Goal: Task Accomplishment & Management: Use online tool/utility

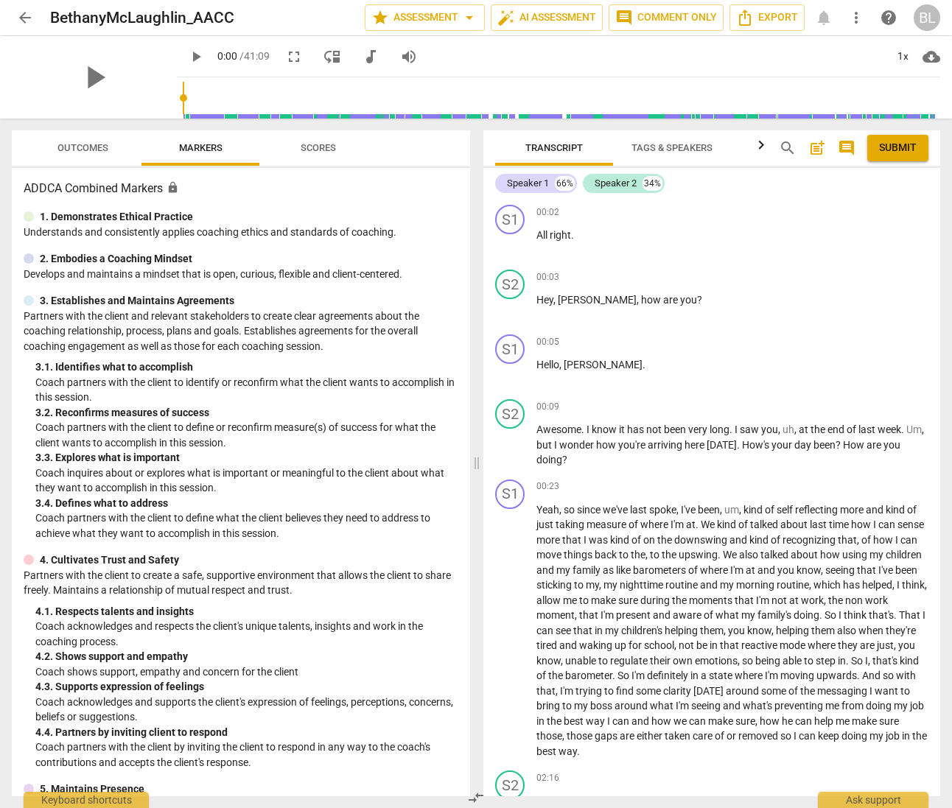
scroll to position [3232, 0]
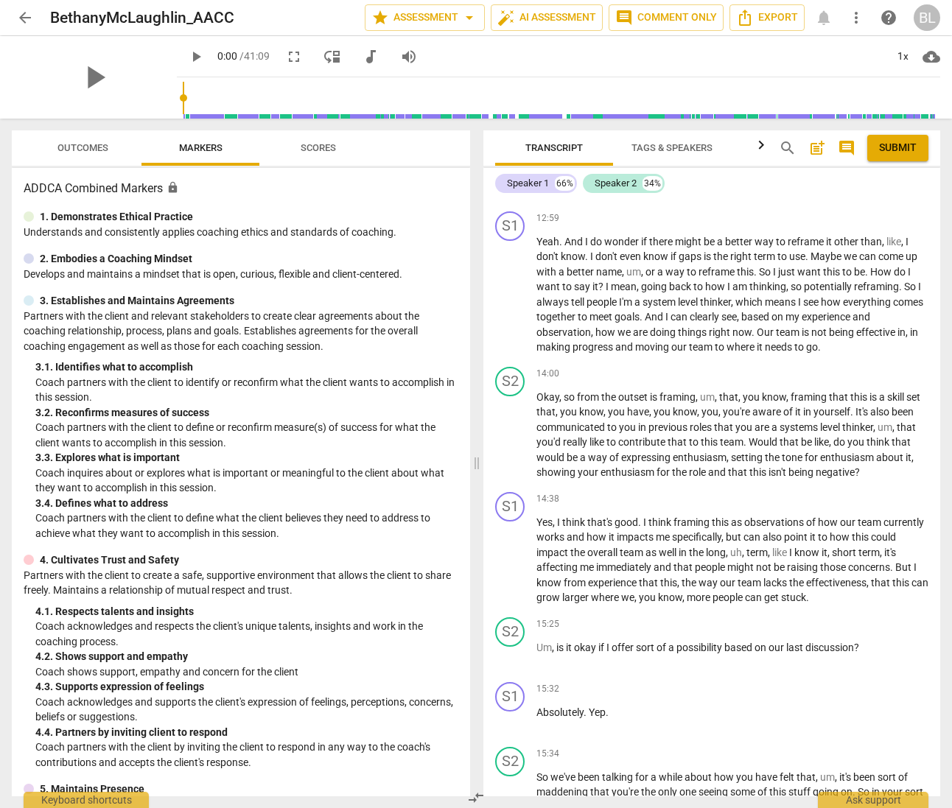
click at [24, 19] on span "arrow_back" at bounding box center [25, 18] width 18 height 18
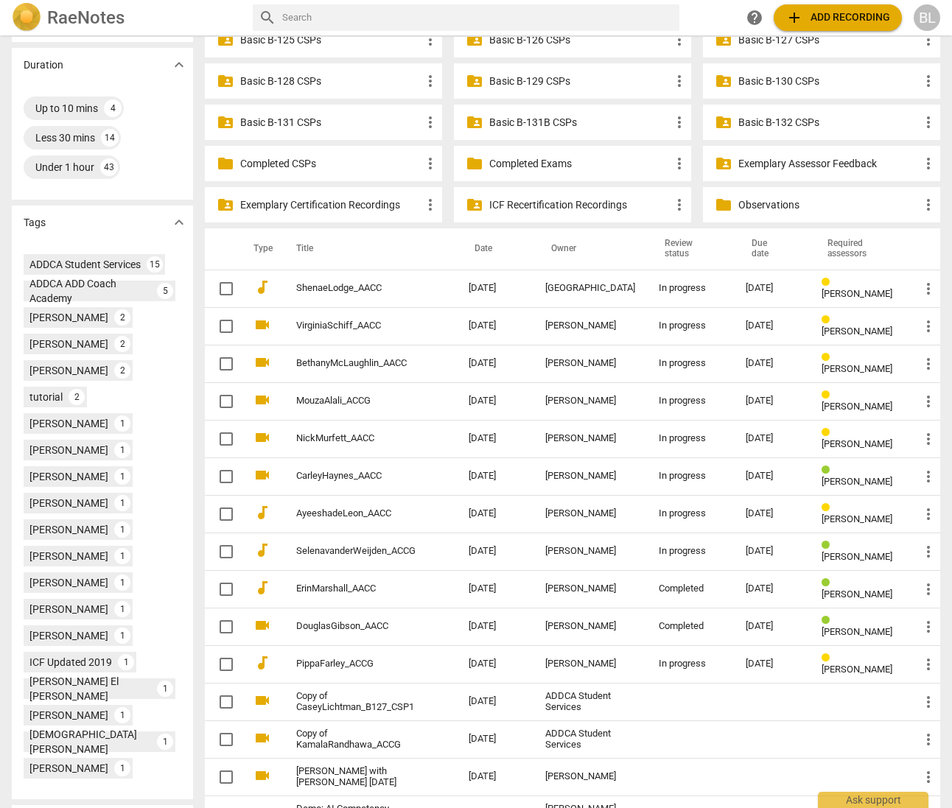
scroll to position [412, 0]
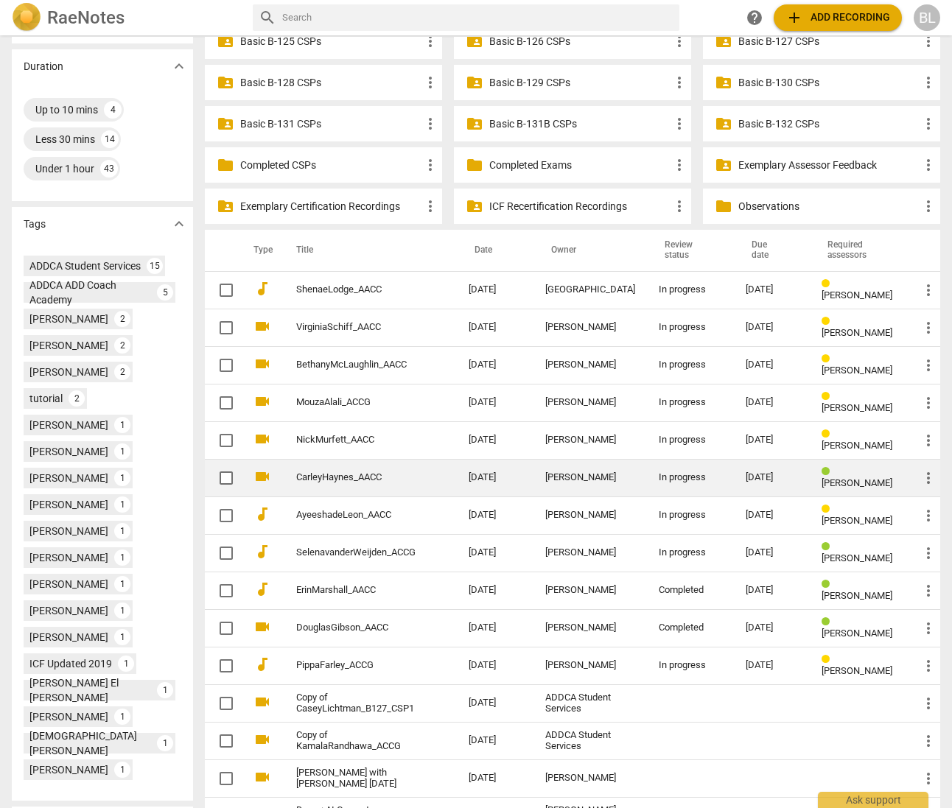
click at [605, 476] on div "[PERSON_NAME]" at bounding box center [590, 477] width 90 height 11
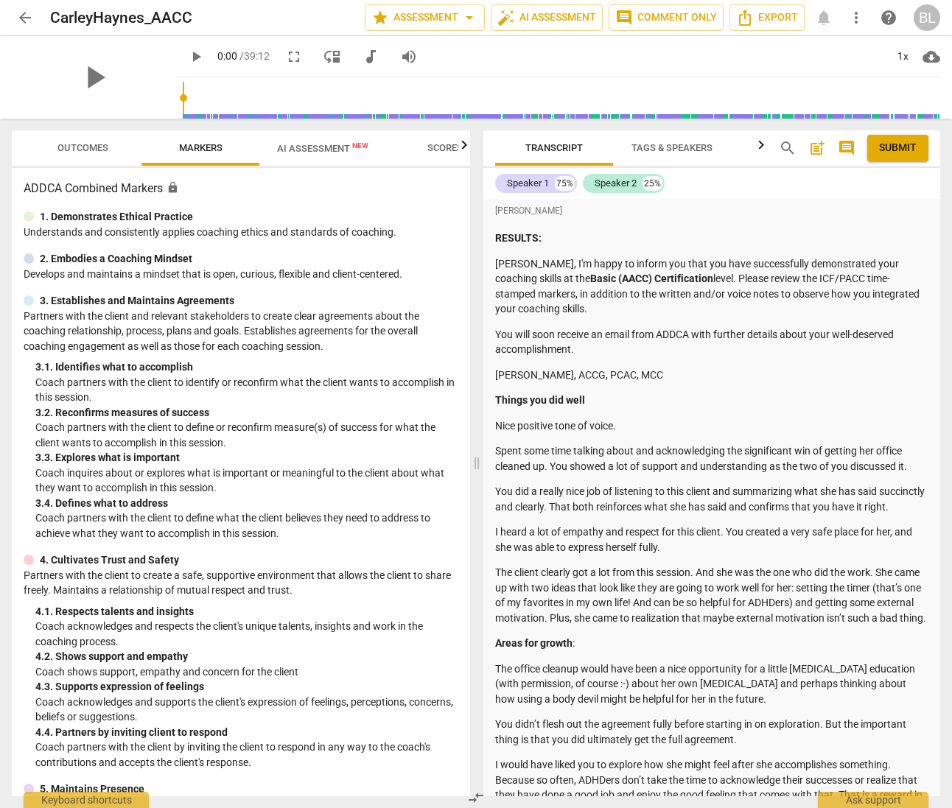
click at [814, 147] on span "post_add" at bounding box center [817, 148] width 18 height 18
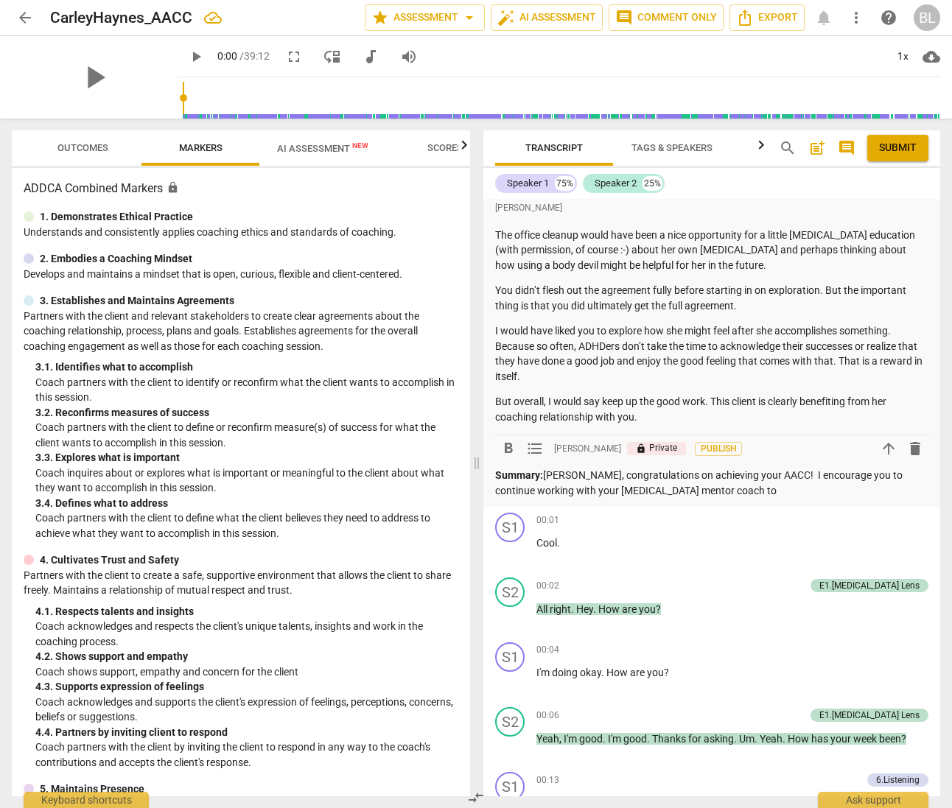
scroll to position [456, 0]
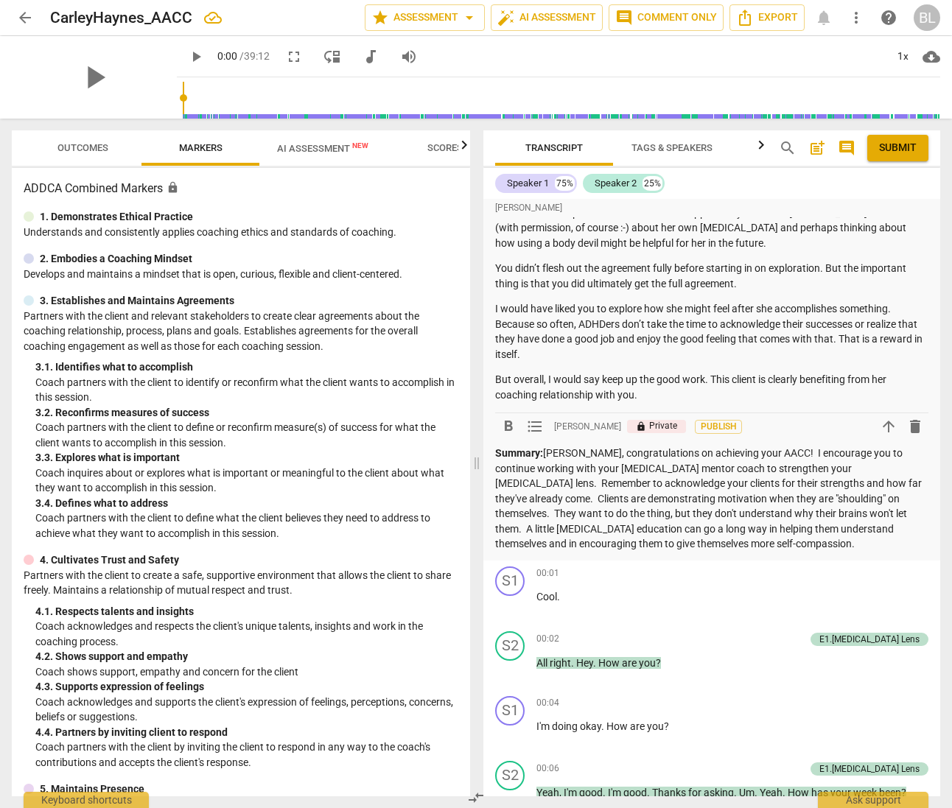
click at [898, 543] on p "Summary: [PERSON_NAME], congratulations on achieving your AACC! I encourage you…" at bounding box center [711, 499] width 433 height 106
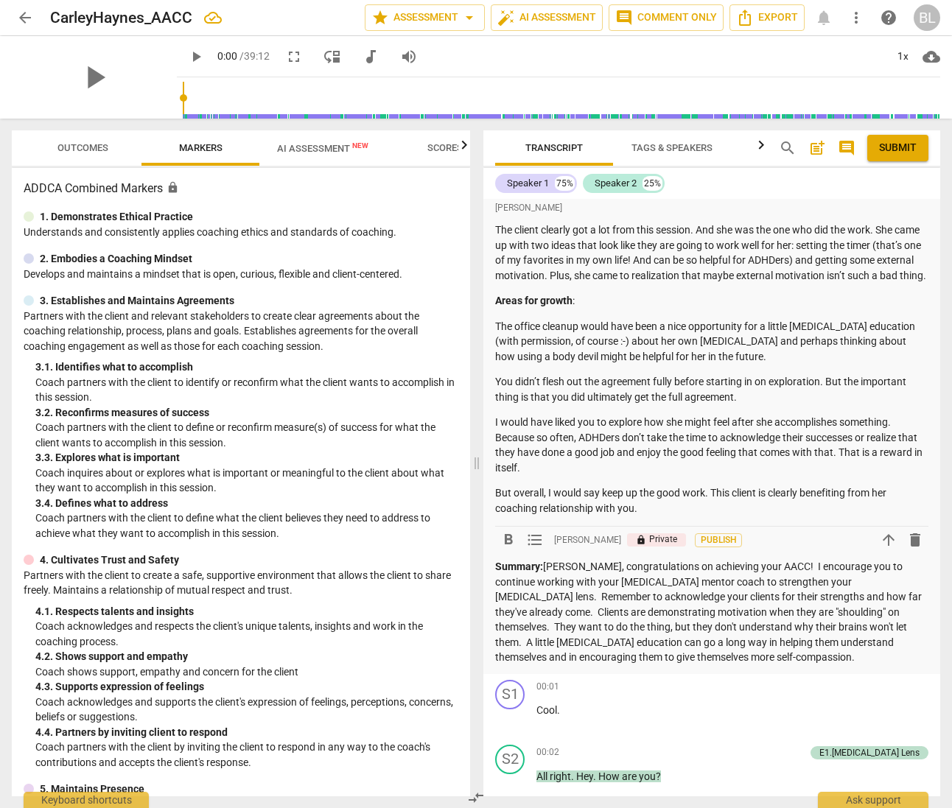
scroll to position [343, 0]
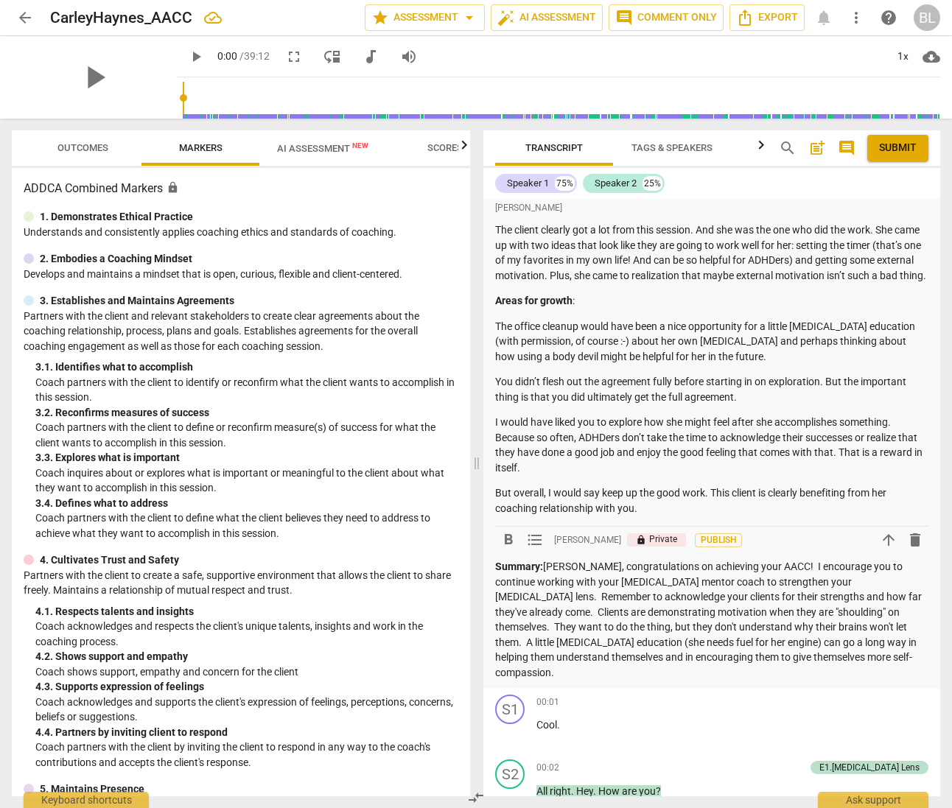
click at [555, 680] on p "Summary: [PERSON_NAME], congratulations on achieving your AACC! I encourage you…" at bounding box center [711, 619] width 433 height 121
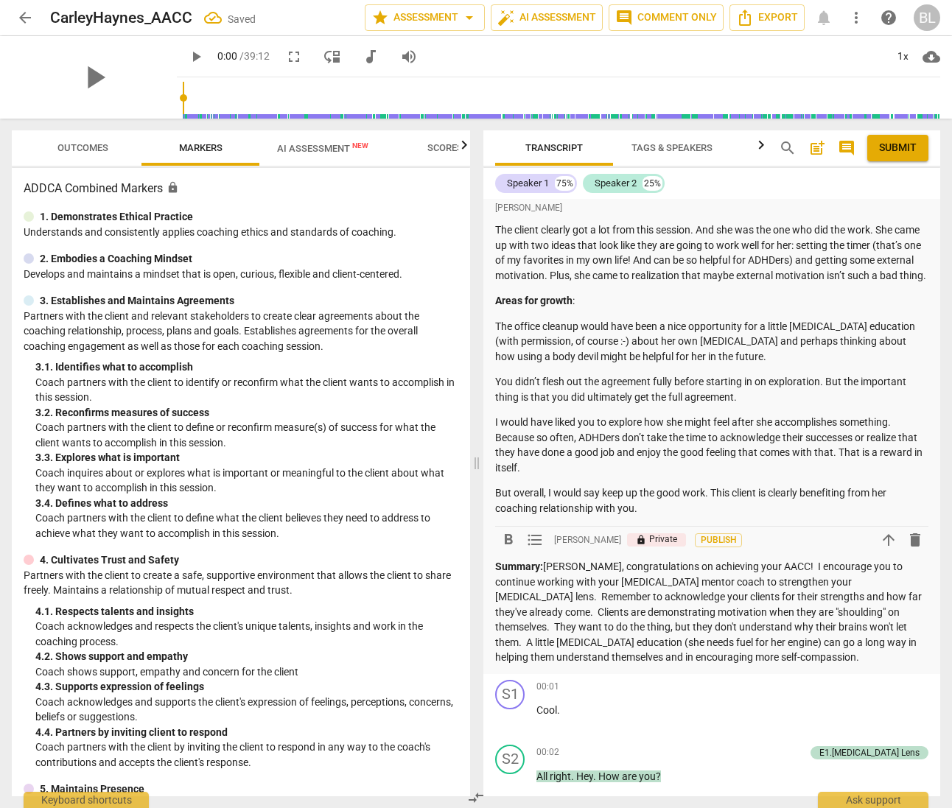
click at [674, 665] on p "Summary: [PERSON_NAME], congratulations on achieving your AACC! I encourage you…" at bounding box center [711, 612] width 433 height 106
click at [858, 626] on p "Summary: [PERSON_NAME], congratulations on achieving your AACC! I encourage you…" at bounding box center [711, 612] width 433 height 106
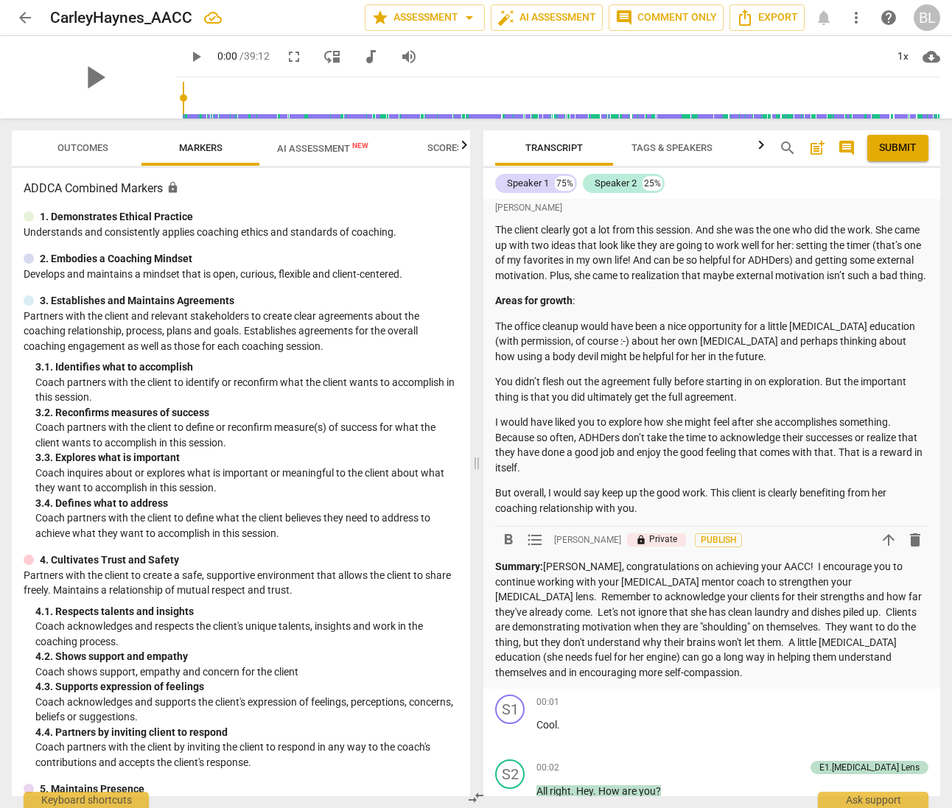
click at [735, 643] on p "Summary: [PERSON_NAME], congratulations on achieving your AACC! I encourage you…" at bounding box center [711, 619] width 433 height 121
click at [697, 640] on p "Summary: [PERSON_NAME], congratulations on achieving your AACC! I encourage you…" at bounding box center [711, 619] width 433 height 121
click at [764, 680] on p "Summary: [PERSON_NAME], congratulations on achieving your AACC! I encourage you…" at bounding box center [711, 619] width 433 height 121
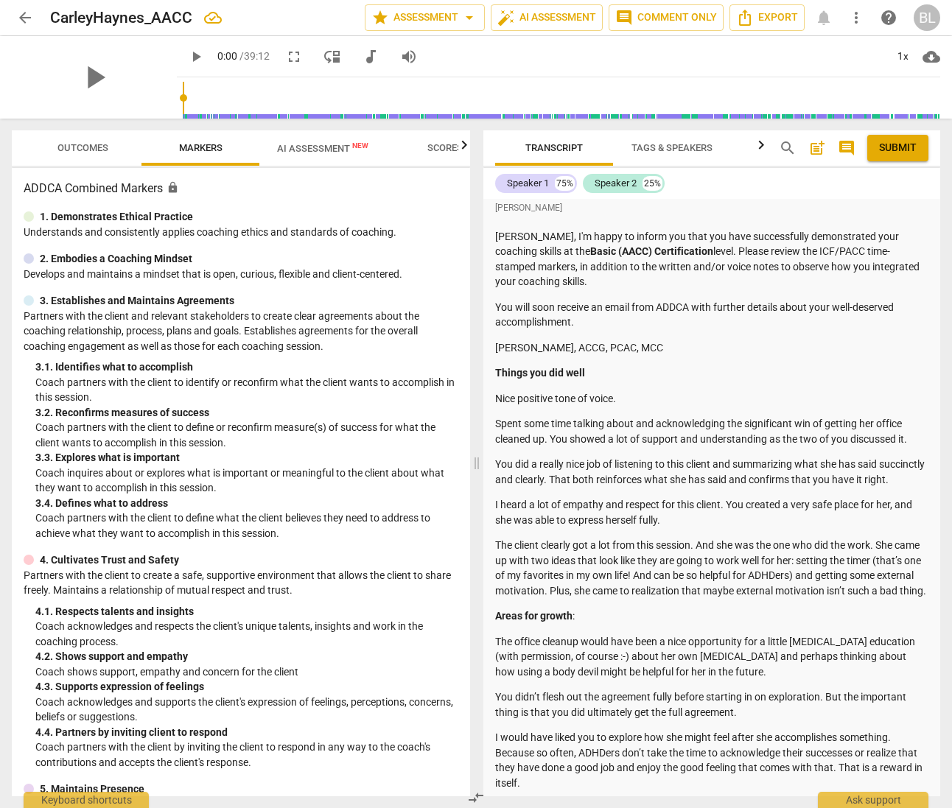
scroll to position [0, 0]
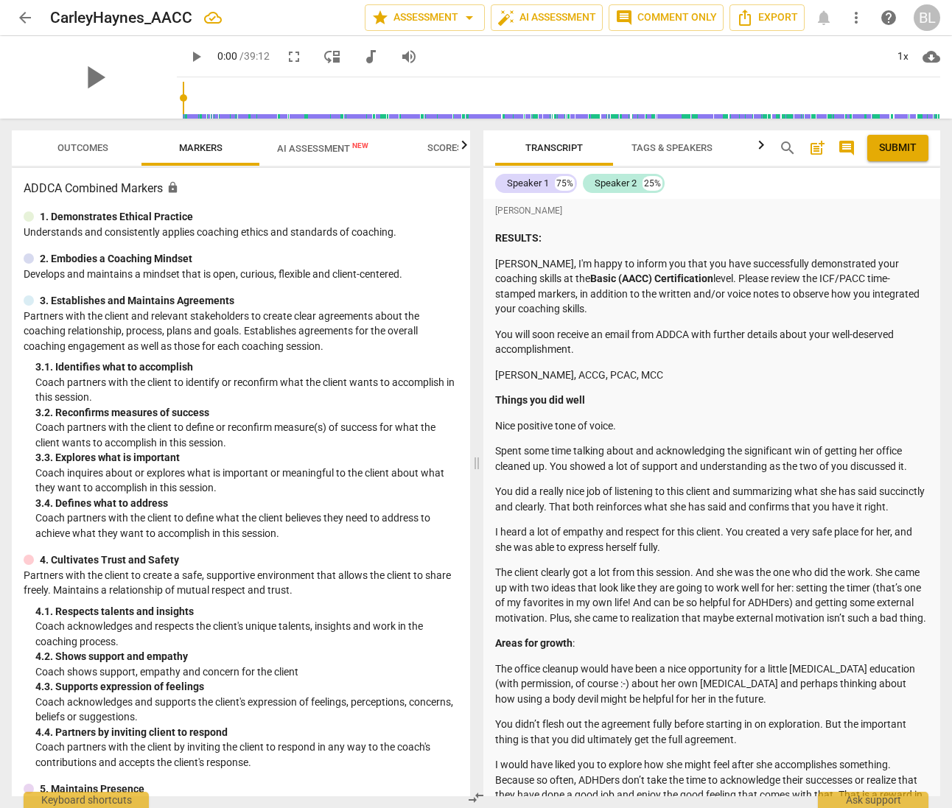
click at [900, 146] on span "Submit" at bounding box center [898, 148] width 38 height 15
click at [21, 13] on span "arrow_back" at bounding box center [25, 18] width 18 height 18
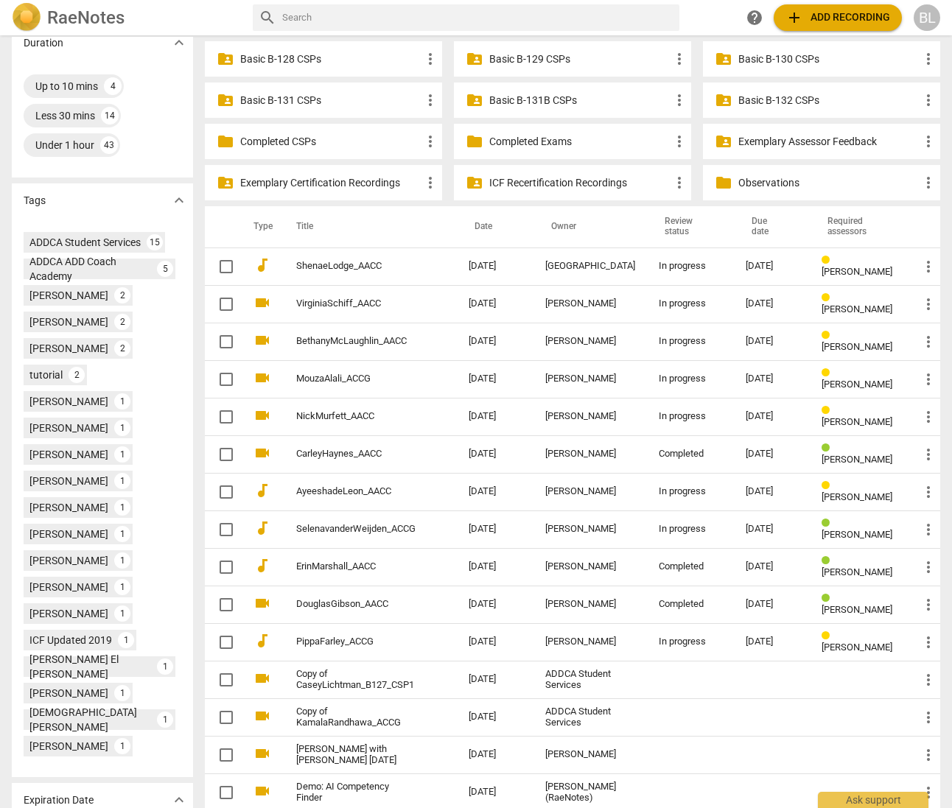
scroll to position [433, 0]
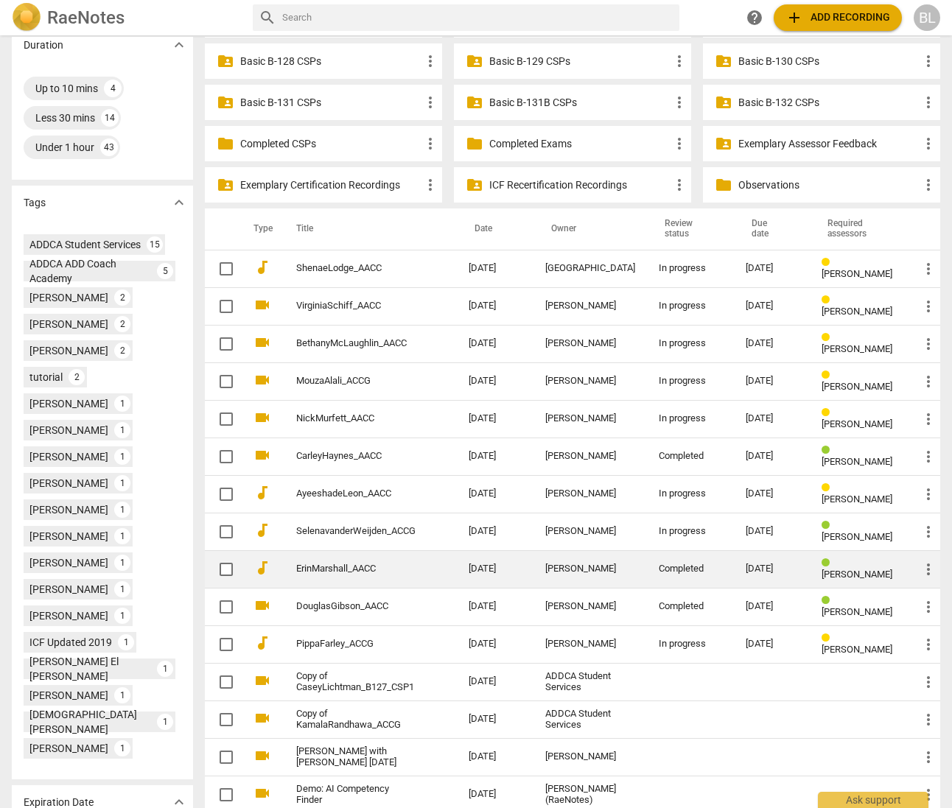
click at [830, 569] on span "[PERSON_NAME]" at bounding box center [857, 574] width 71 height 11
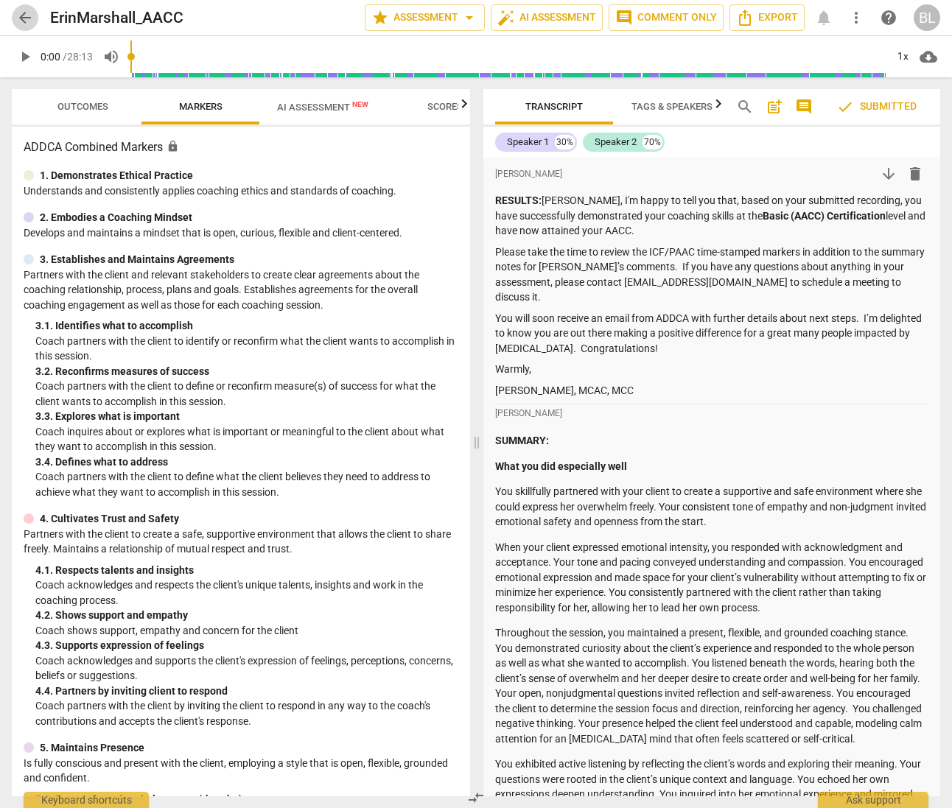
click at [27, 15] on span "arrow_back" at bounding box center [25, 18] width 18 height 18
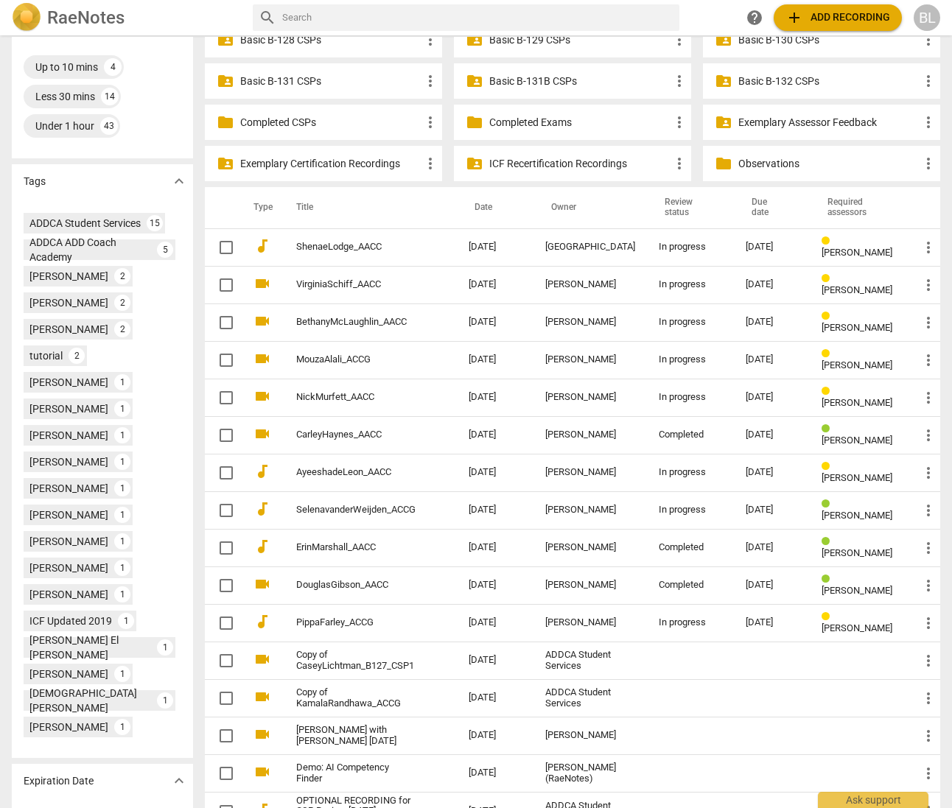
scroll to position [452, 0]
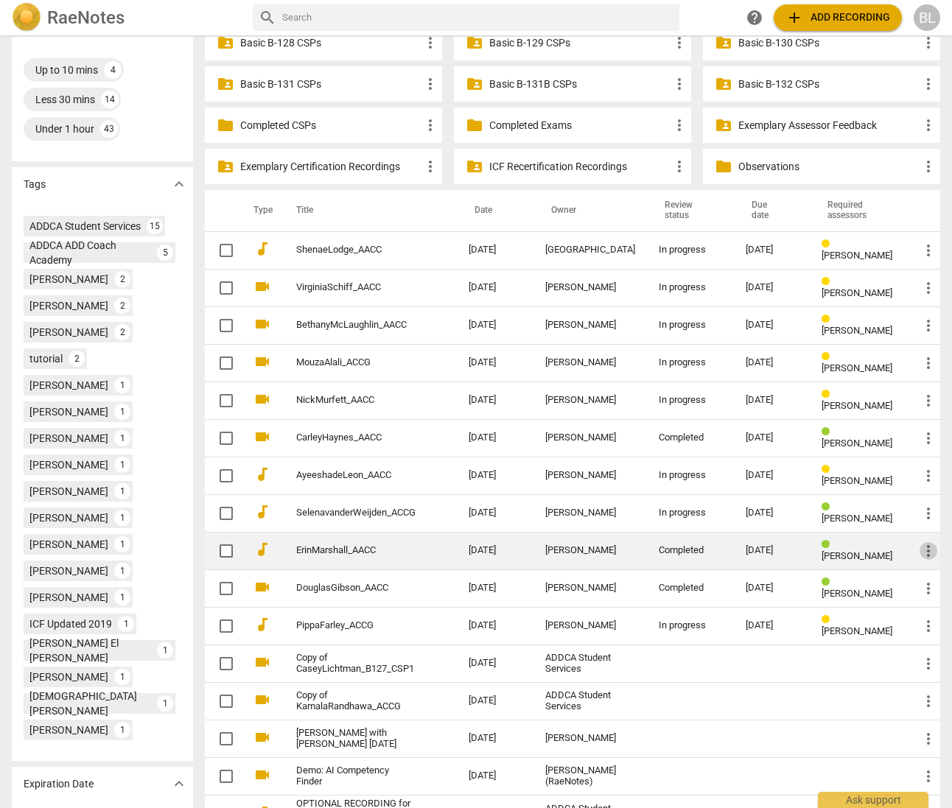
click at [922, 545] on span "more_vert" at bounding box center [929, 551] width 18 height 18
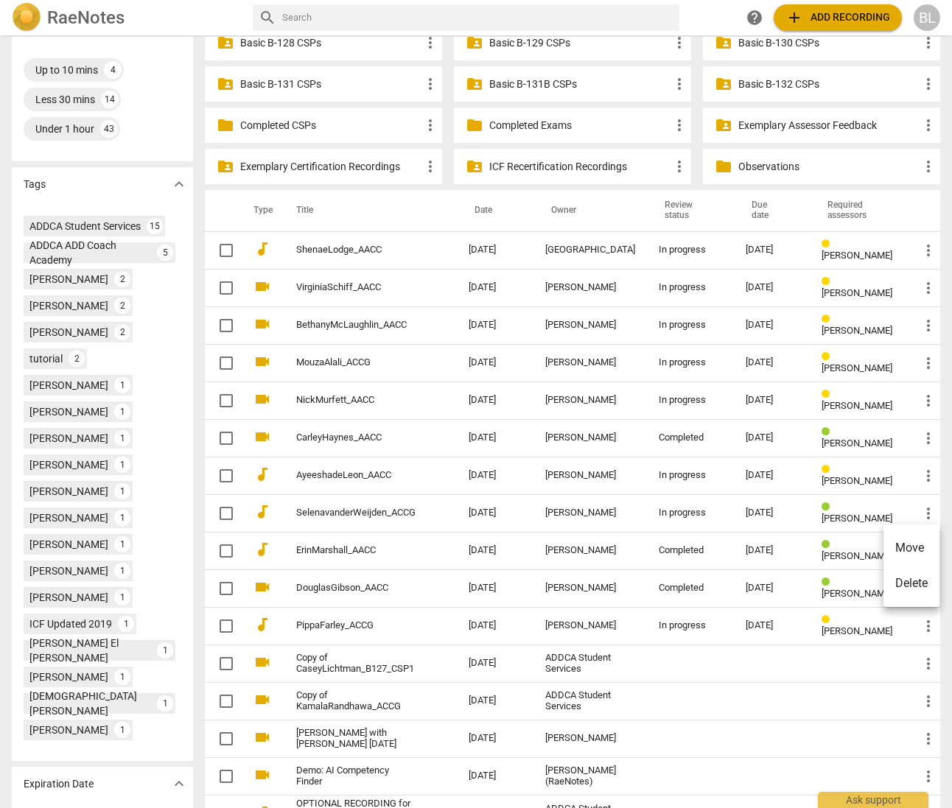
click at [921, 545] on li "Move" at bounding box center [912, 548] width 56 height 35
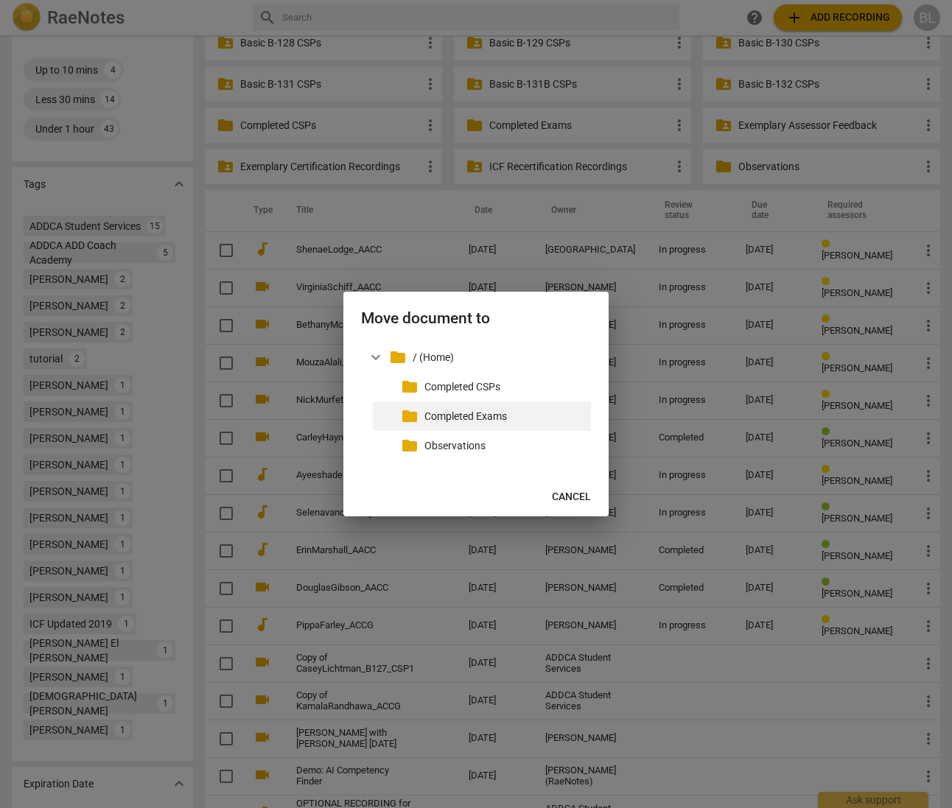
click at [455, 413] on p "Completed Exams" at bounding box center [504, 416] width 161 height 15
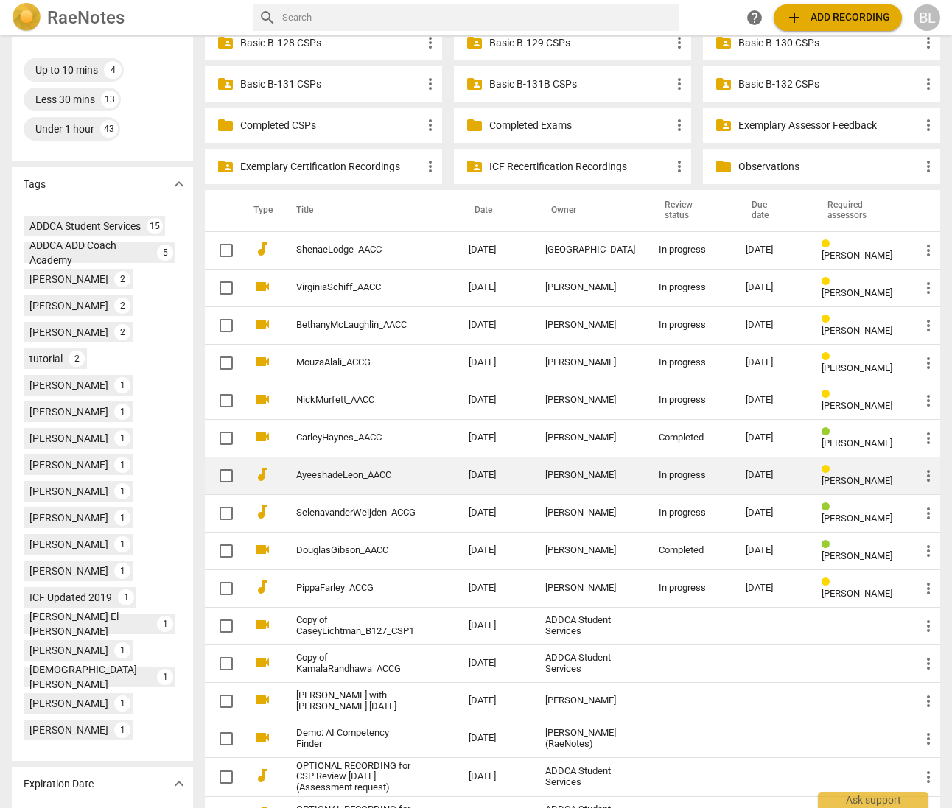
click at [846, 475] on span "[PERSON_NAME]" at bounding box center [857, 480] width 71 height 11
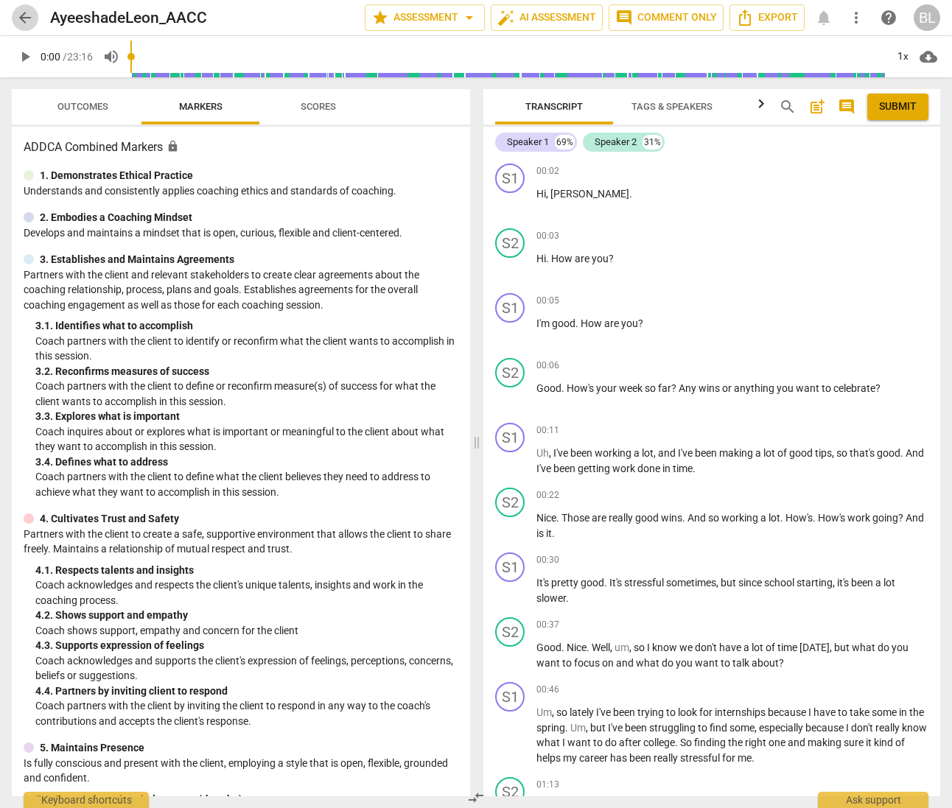
click at [20, 14] on span "arrow_back" at bounding box center [25, 18] width 18 height 18
